Goal: Task Accomplishment & Management: Use online tool/utility

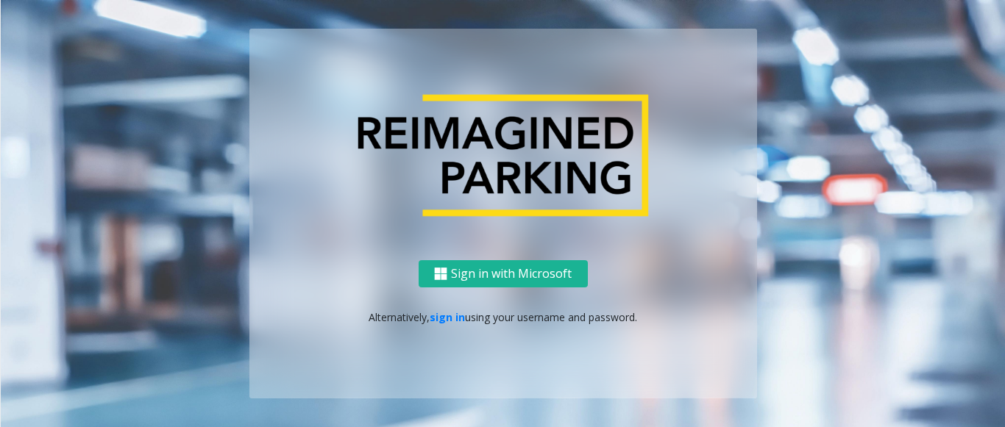
click at [466, 318] on p "Alternatively, sign in using your username and password." at bounding box center [503, 317] width 478 height 15
click at [457, 321] on link "sign in" at bounding box center [447, 317] width 35 height 14
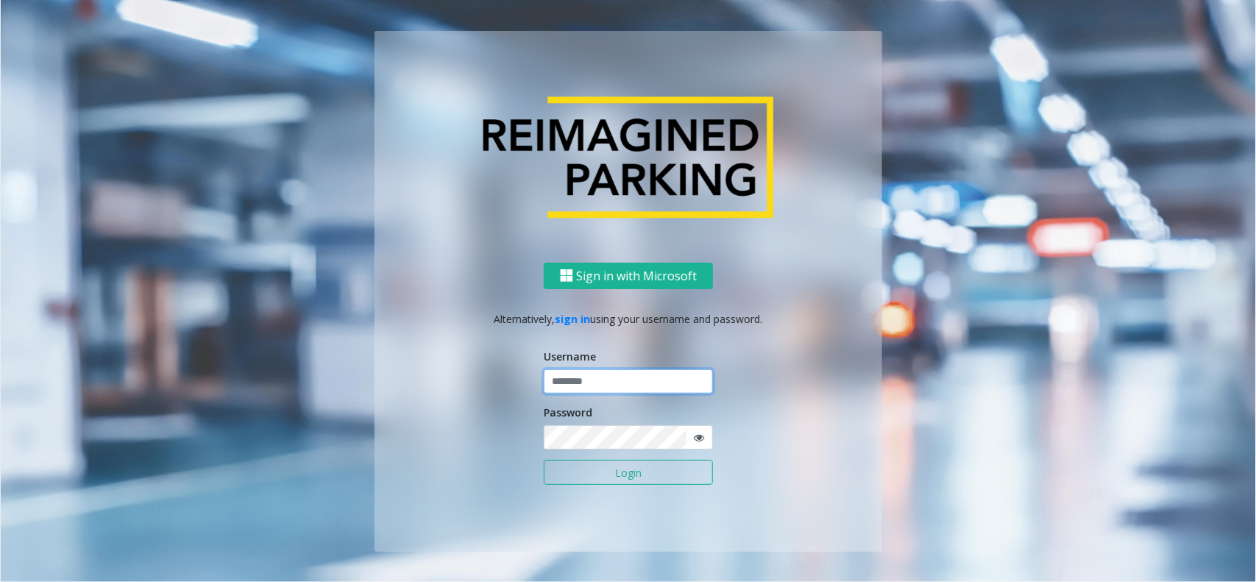
click at [602, 383] on input "text" at bounding box center [628, 381] width 169 height 25
type input "**********"
click at [544, 427] on button "Login" at bounding box center [628, 472] width 169 height 25
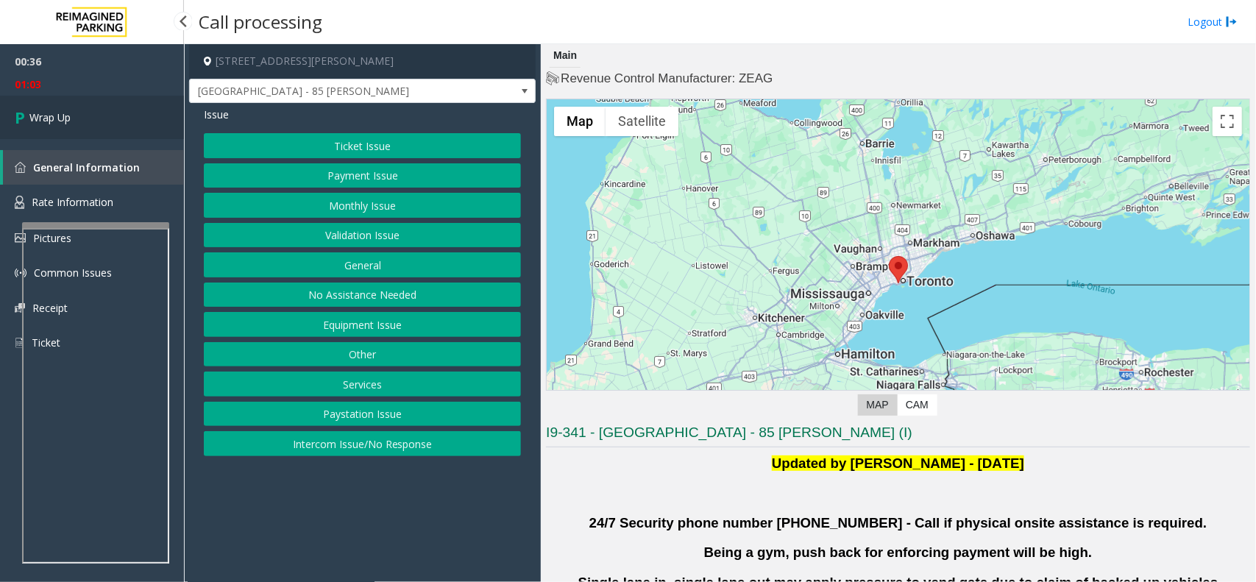
click at [101, 137] on link "Wrap Up" at bounding box center [92, 117] width 184 height 43
